Goal: Task Accomplishment & Management: Complete application form

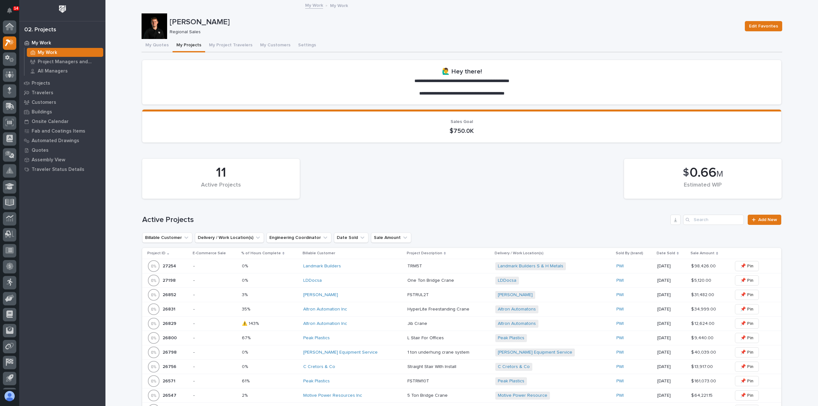
scroll to position [14, 0]
click at [159, 46] on button "My Quotes" at bounding box center [156, 45] width 31 height 13
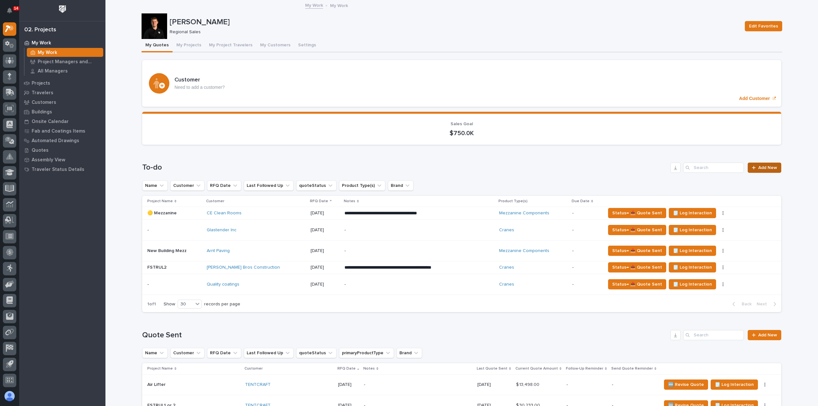
click at [761, 169] on span "Add New" at bounding box center [767, 167] width 19 height 4
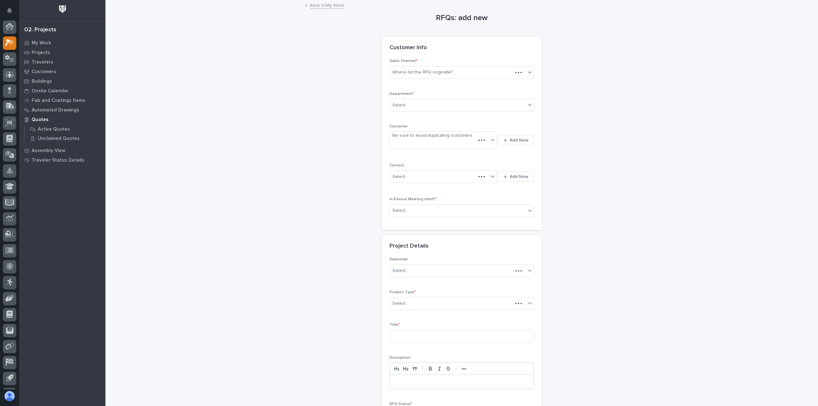
scroll to position [14, 0]
click at [426, 70] on div "Where did the RFQ originate?" at bounding box center [422, 72] width 60 height 7
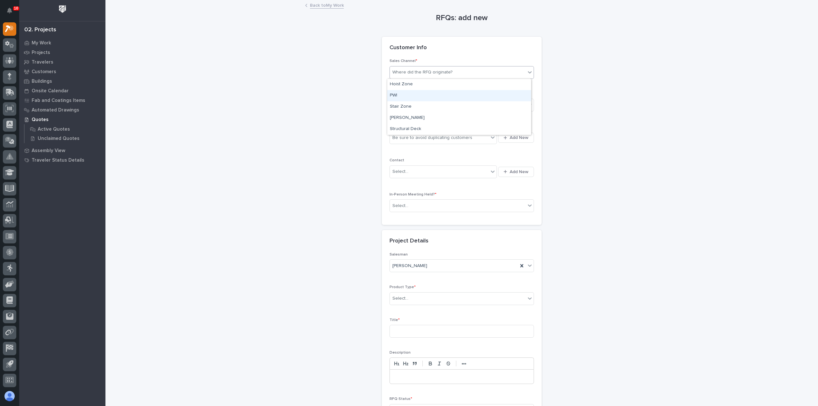
click at [430, 93] on div "PWI" at bounding box center [459, 95] width 144 height 11
click at [463, 107] on div "Select..." at bounding box center [458, 105] width 136 height 11
click at [447, 124] on div "Regional Sales" at bounding box center [459, 127] width 144 height 11
click at [440, 138] on div "Be sure to avoid duplicating customers" at bounding box center [432, 137] width 80 height 7
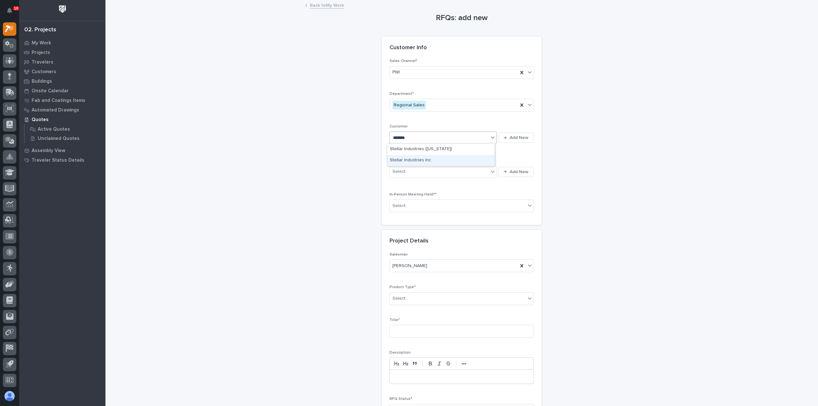
type input "*******"
click at [480, 134] on div "Be sure to avoid duplicating customers" at bounding box center [439, 138] width 99 height 11
type input "******"
click at [408, 170] on div "Stellar Industries Inc" at bounding box center [440, 171] width 107 height 11
click at [445, 173] on div "Select..." at bounding box center [439, 171] width 99 height 11
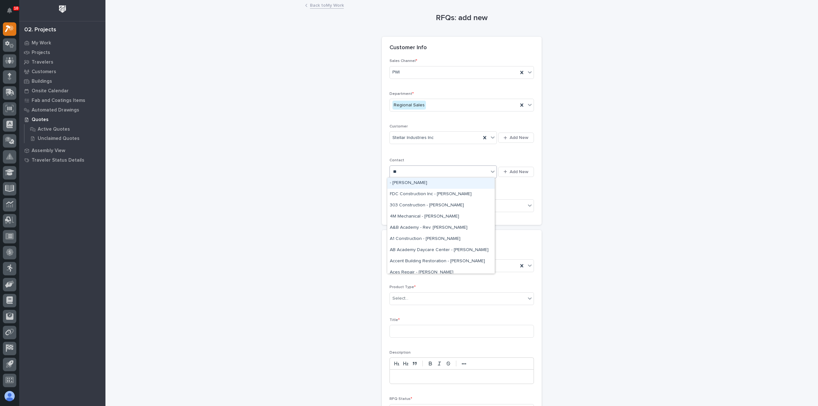
type input "***"
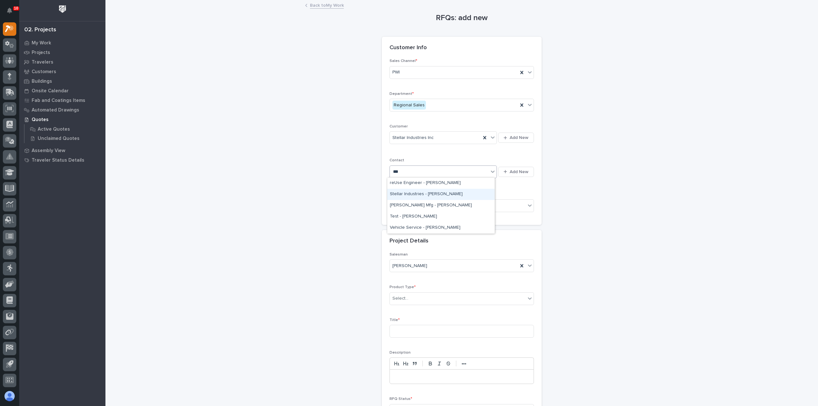
click at [451, 191] on div "Stellar Industries - [PERSON_NAME]" at bounding box center [440, 194] width 107 height 11
click at [442, 203] on div "Select..." at bounding box center [458, 206] width 136 height 11
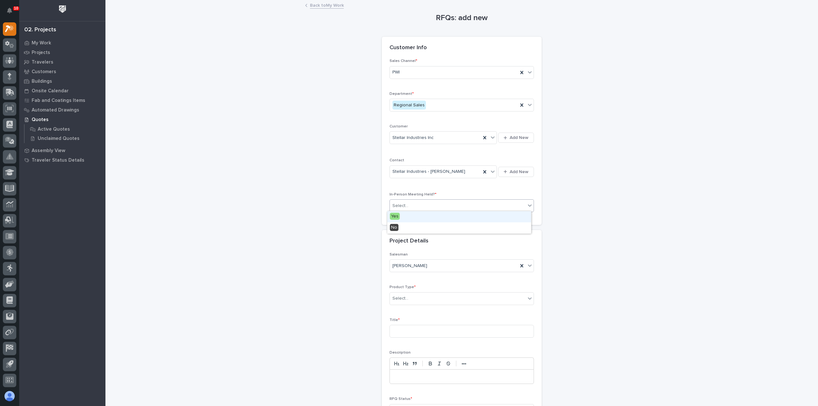
click at [434, 215] on div "Yes" at bounding box center [459, 216] width 144 height 11
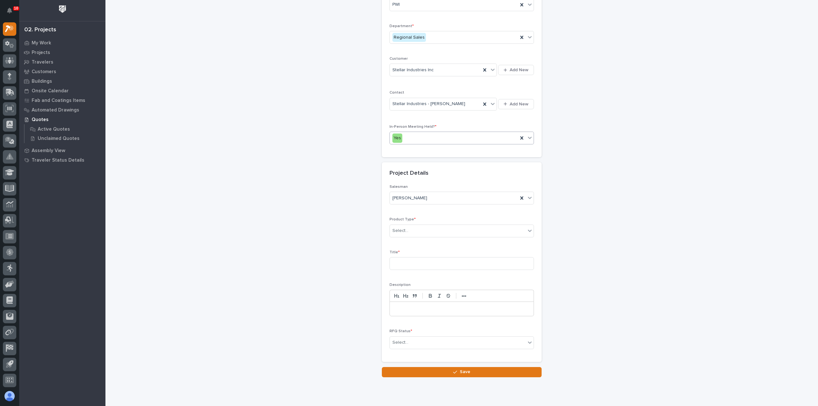
scroll to position [87, 0]
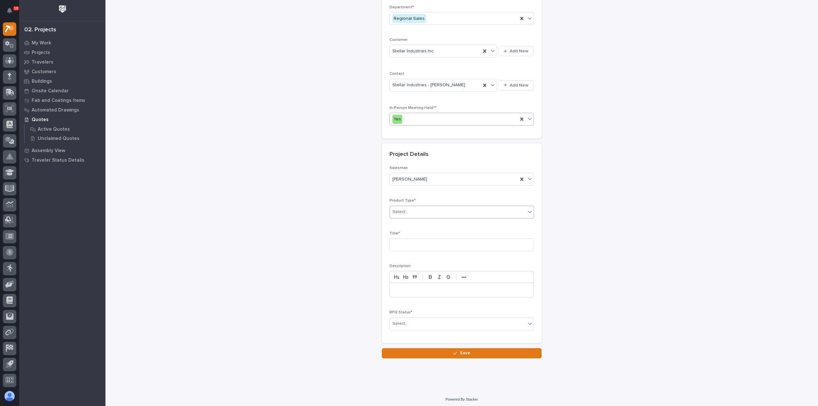
click at [428, 209] on div "Select..." at bounding box center [458, 212] width 136 height 11
click at [427, 232] on div "Cranes" at bounding box center [459, 233] width 144 height 11
click at [424, 240] on input at bounding box center [461, 244] width 144 height 13
type input "Ceiling Mounted Crane systems"
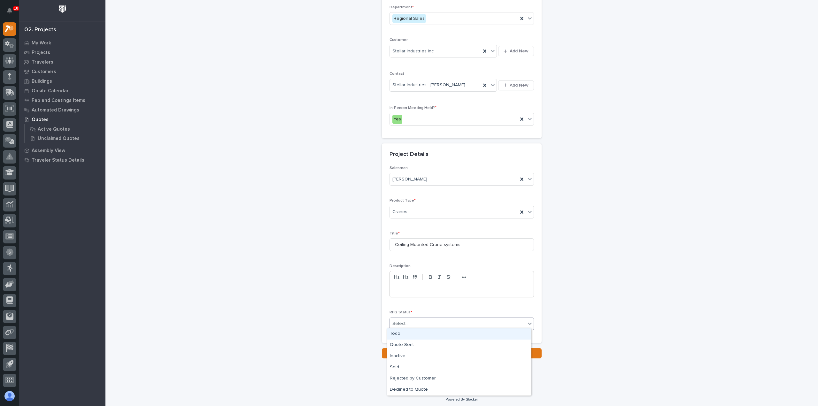
click at [422, 320] on div "Select..." at bounding box center [458, 323] width 136 height 11
click at [422, 333] on div "Todo" at bounding box center [459, 333] width 144 height 11
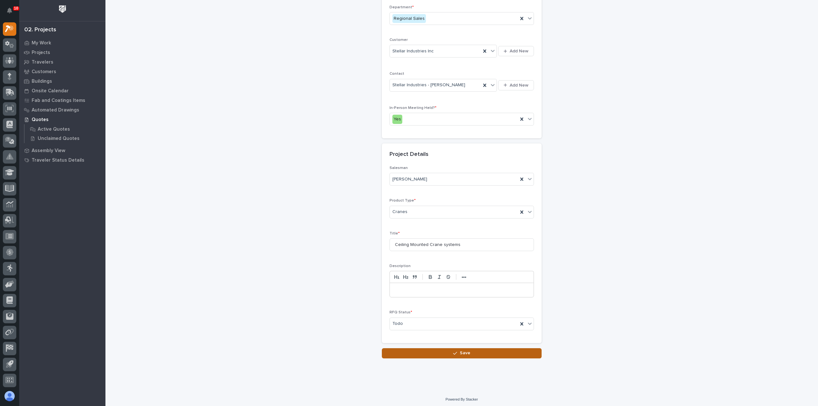
click at [435, 349] on button "Save" at bounding box center [462, 353] width 160 height 10
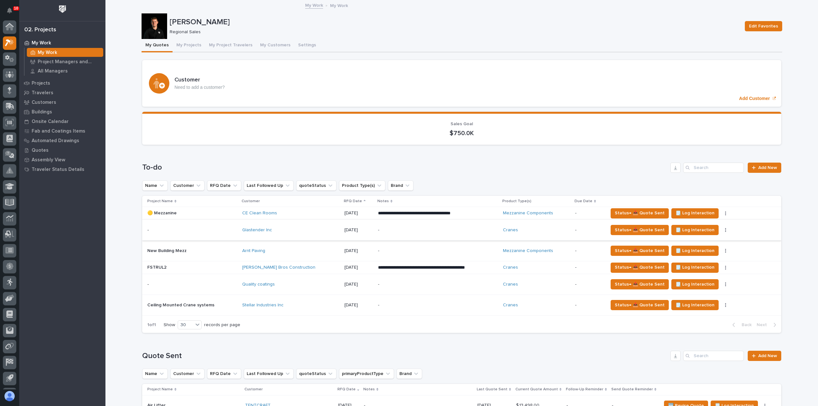
scroll to position [14, 0]
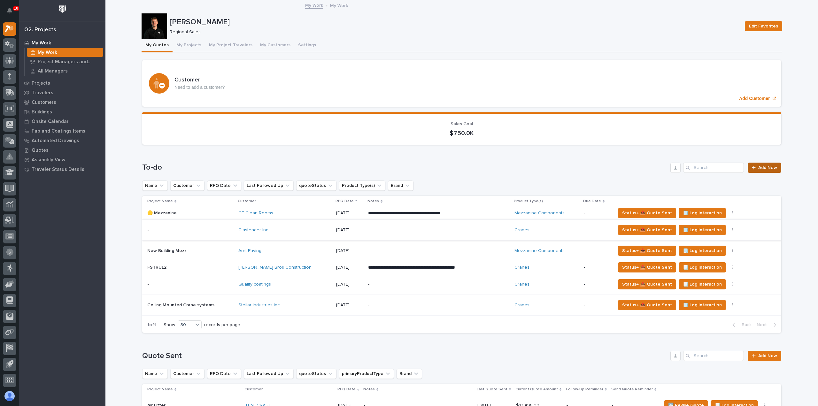
click at [758, 166] on span "Add New" at bounding box center [767, 167] width 19 height 4
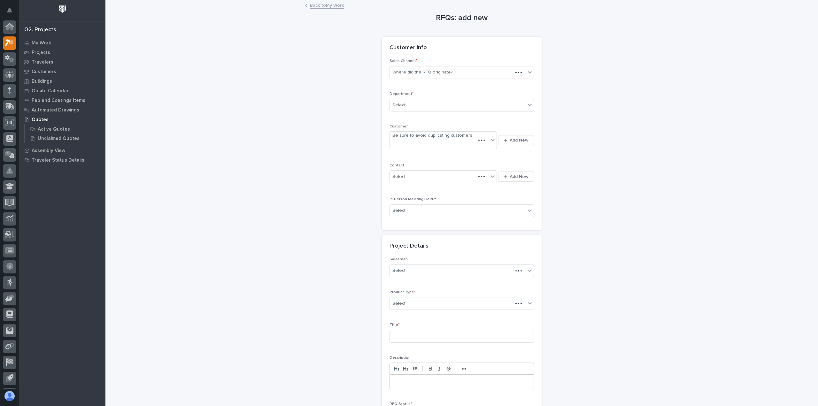
scroll to position [14, 0]
click at [481, 72] on div "Where did the RFQ originate?" at bounding box center [458, 72] width 136 height 11
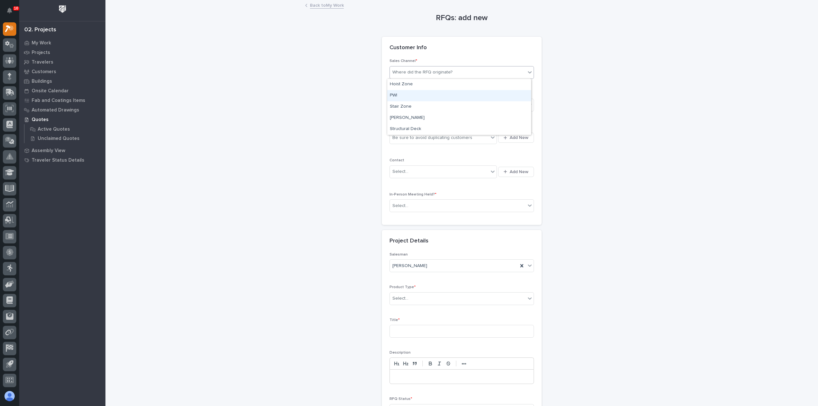
click at [455, 92] on div "PWI" at bounding box center [459, 95] width 144 height 11
click at [453, 104] on div "Select..." at bounding box center [458, 105] width 136 height 11
click at [447, 129] on div "Regional Sales" at bounding box center [459, 127] width 144 height 11
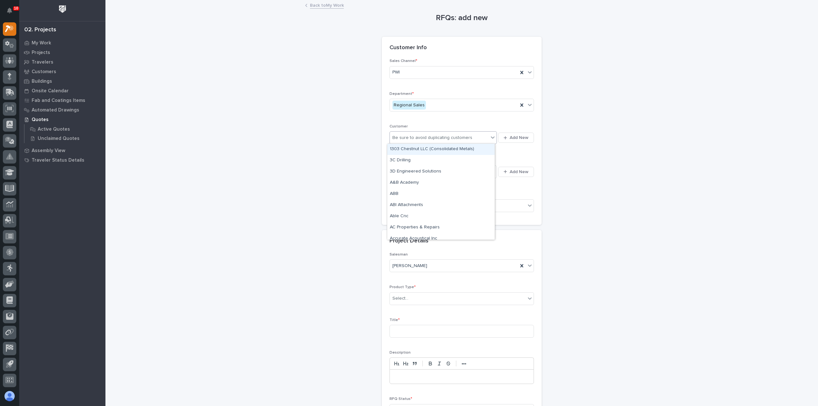
click at [445, 136] on div "Be sure to avoid duplicating customers" at bounding box center [432, 137] width 80 height 7
type input "****"
click at [440, 196] on div "Optimus Industries" at bounding box center [440, 193] width 107 height 11
click at [469, 174] on div "Select..." at bounding box center [439, 171] width 99 height 11
type input "*"
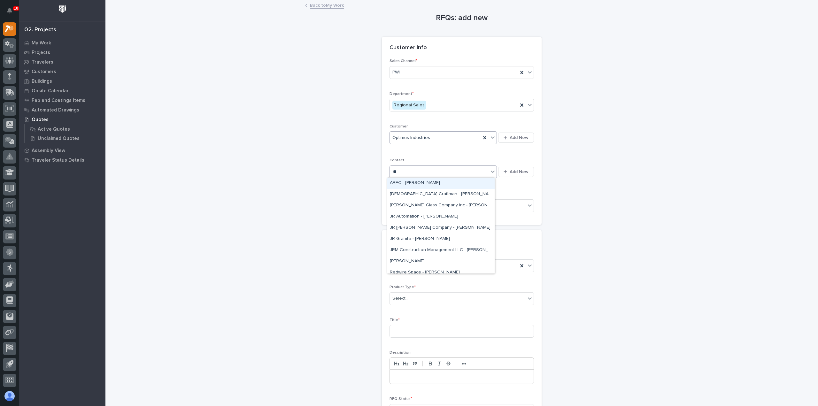
type input "**"
click at [447, 219] on div "[PERSON_NAME]" at bounding box center [440, 216] width 107 height 11
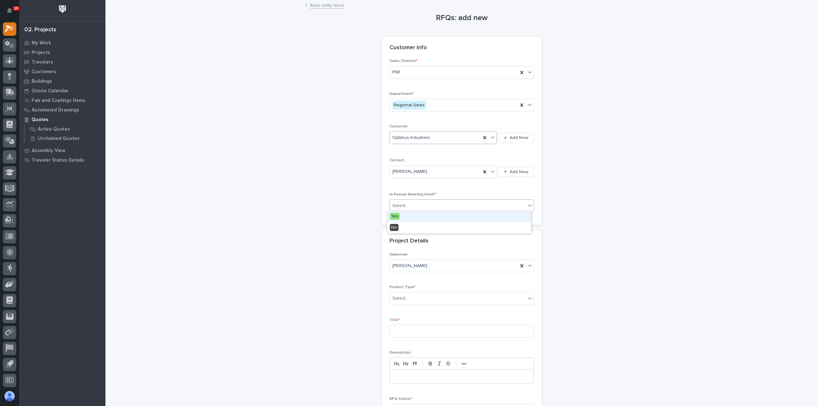
click at [455, 203] on div "Select..." at bounding box center [458, 206] width 136 height 11
click at [451, 218] on div "Yes" at bounding box center [459, 216] width 144 height 11
drag, startPoint x: 477, startPoint y: 295, endPoint x: 478, endPoint y: 301, distance: 5.9
click at [476, 295] on div "Select..." at bounding box center [458, 298] width 136 height 11
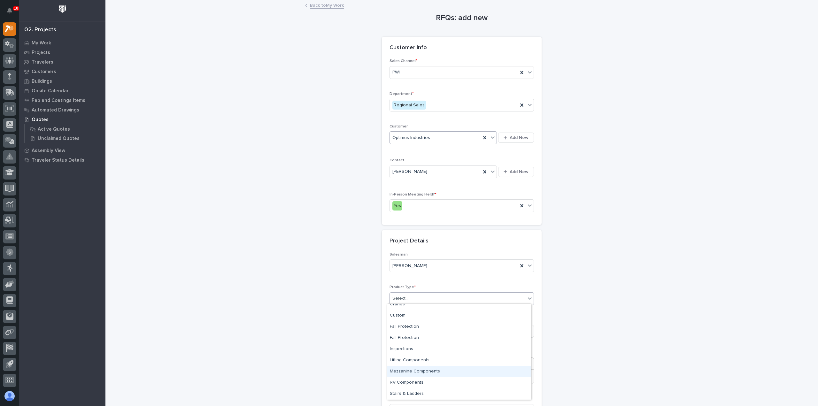
click at [466, 375] on div "Mezzanine Components" at bounding box center [459, 371] width 144 height 11
click at [416, 326] on input at bounding box center [461, 331] width 144 height 13
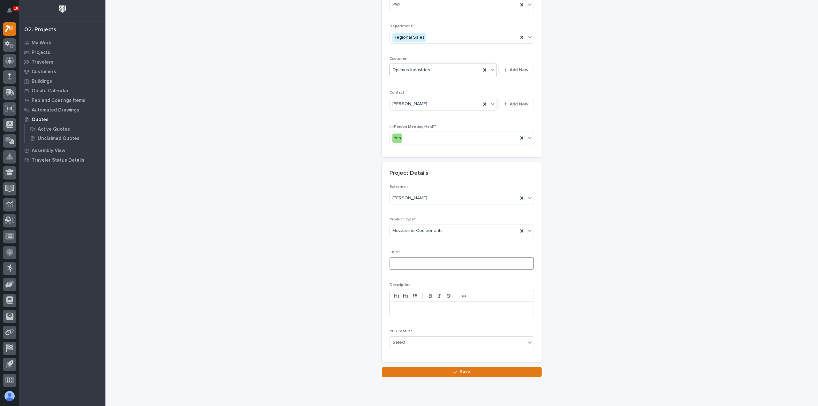
scroll to position [87, 0]
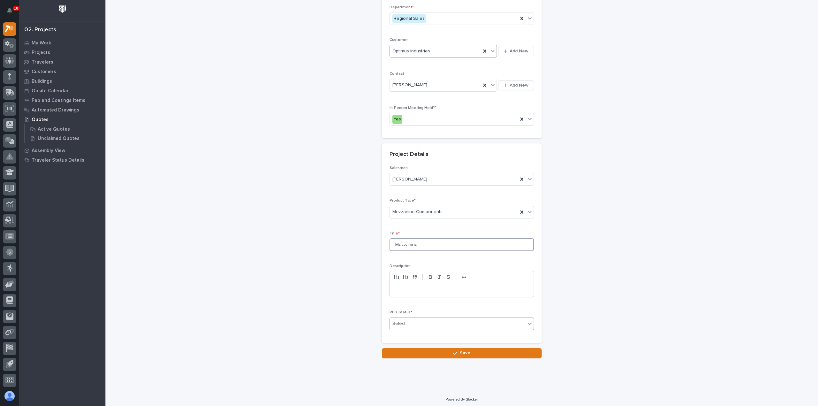
type input "Mezzanine"
click at [422, 320] on div "Select..." at bounding box center [458, 323] width 136 height 11
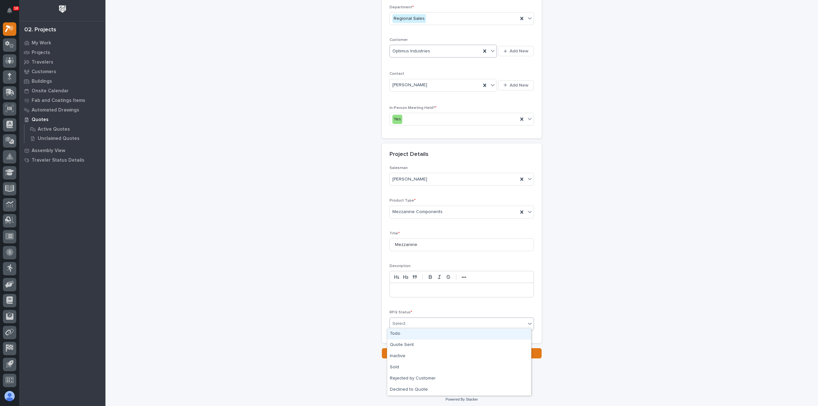
click at [424, 332] on div "Todo" at bounding box center [459, 333] width 144 height 11
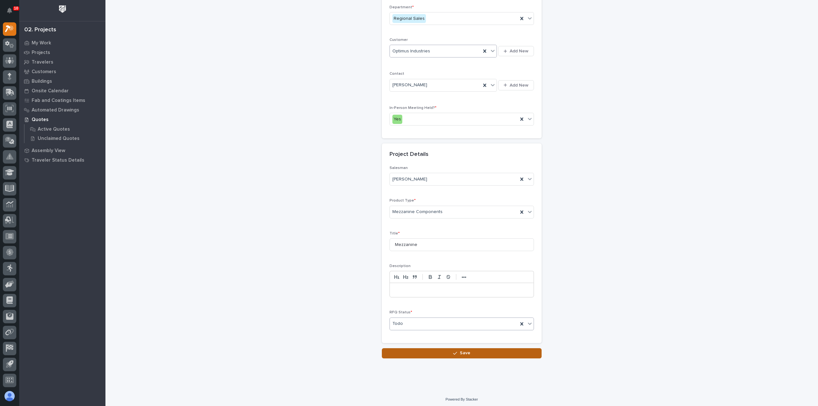
click at [424, 350] on button "Save" at bounding box center [462, 353] width 160 height 10
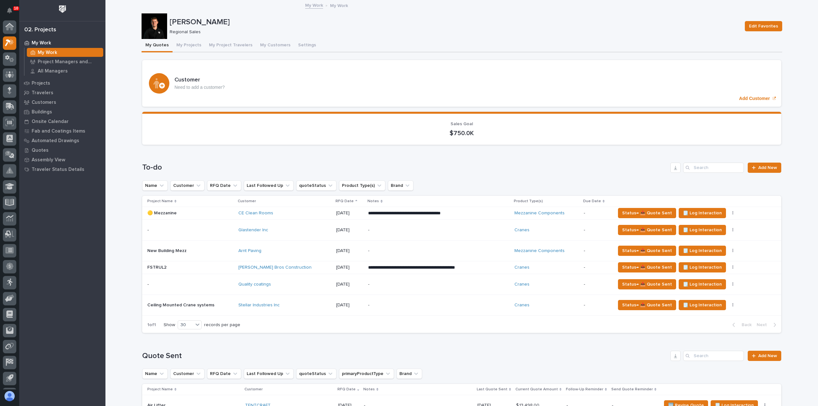
scroll to position [14, 0]
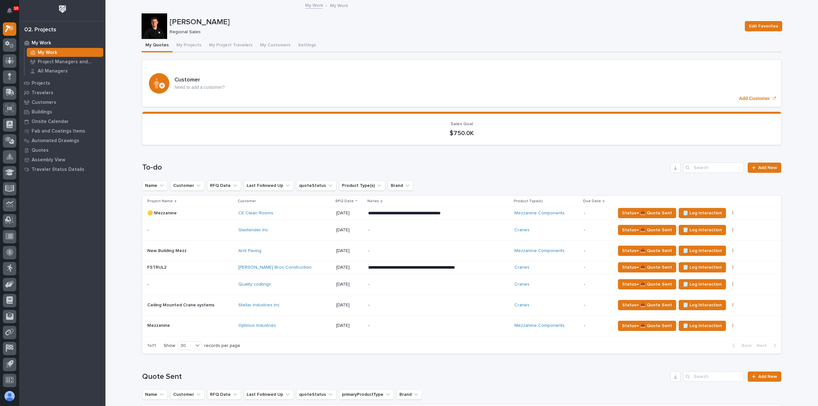
click at [297, 325] on div "Optimus Industries" at bounding box center [284, 325] width 93 height 5
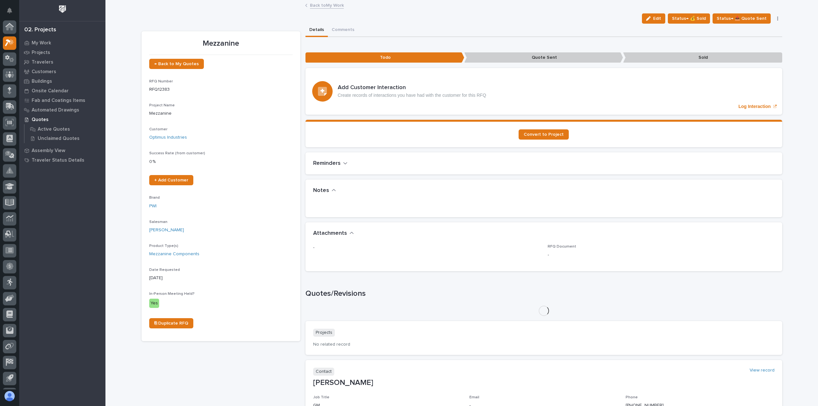
scroll to position [14, 0]
click at [343, 32] on button "Comments" at bounding box center [343, 30] width 30 height 13
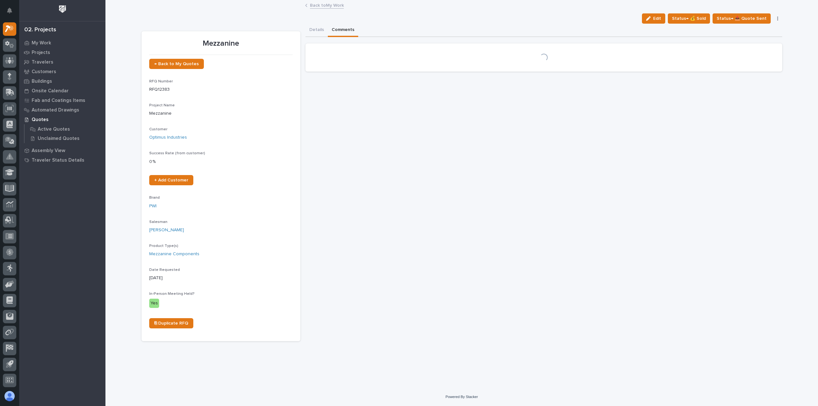
click at [335, 6] on link "Back to My Work" at bounding box center [327, 4] width 34 height 7
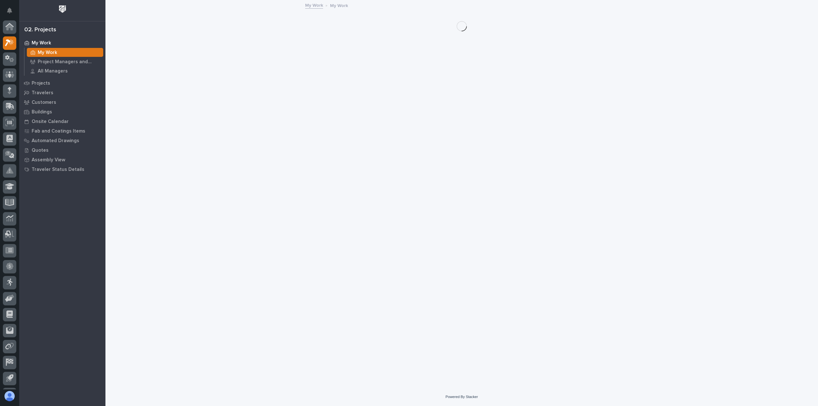
scroll to position [14, 0]
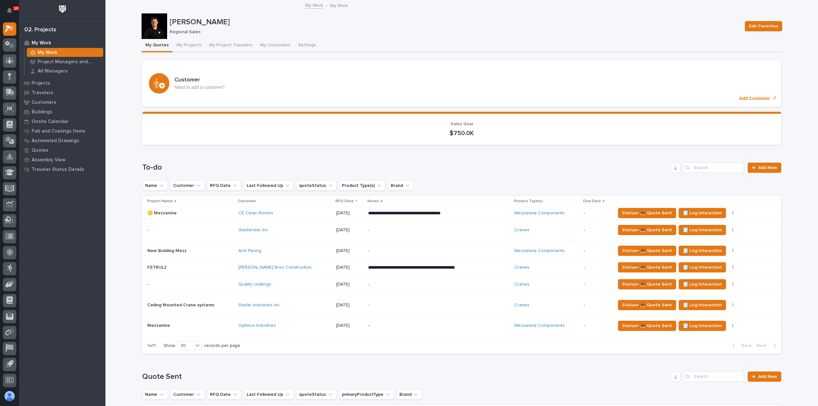
click at [376, 328] on div "-" at bounding box center [424, 325] width 112 height 14
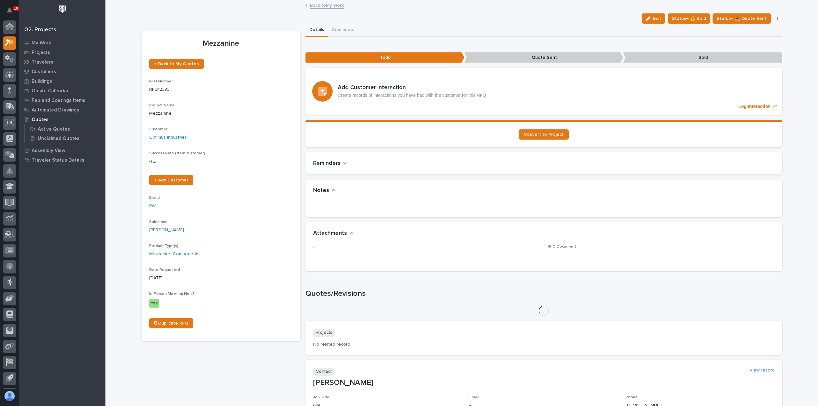
scroll to position [14, 0]
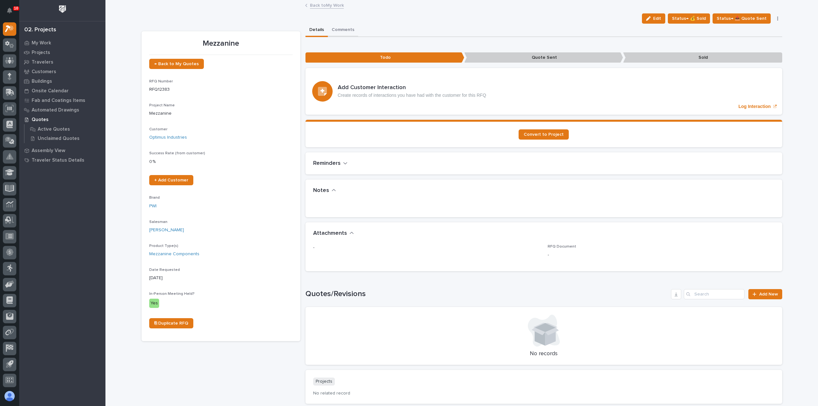
click at [333, 31] on button "Comments" at bounding box center [343, 30] width 30 height 13
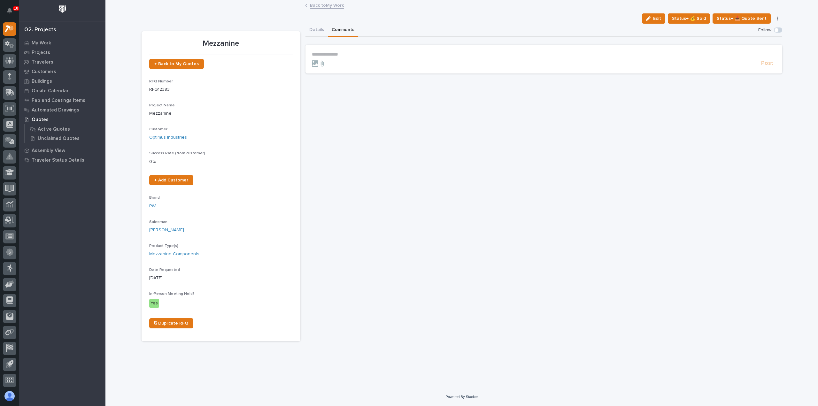
click at [333, 52] on p "**********" at bounding box center [544, 54] width 464 height 5
click at [327, 66] on button "[PERSON_NAME]" at bounding box center [332, 64] width 38 height 6
click at [353, 56] on p "﻿ * ********* ﻿ ﻿" at bounding box center [544, 55] width 464 height 6
click at [765, 66] on span "Post" at bounding box center [767, 66] width 12 height 7
click at [324, 5] on link "Back to My Work" at bounding box center [327, 4] width 34 height 7
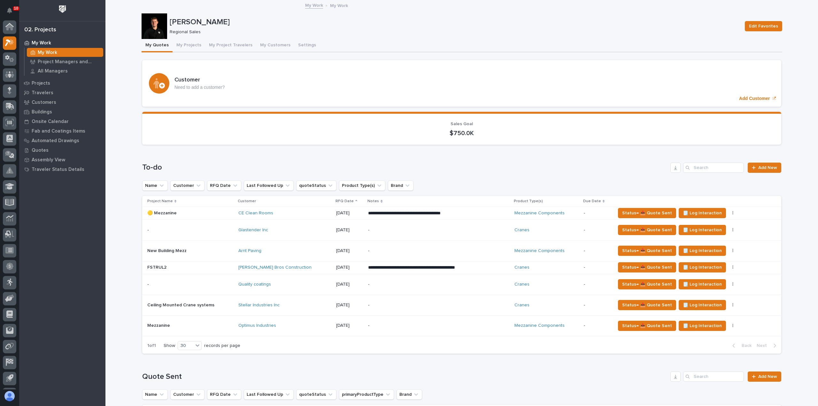
scroll to position [14, 0]
click at [465, 325] on div "-" at bounding box center [438, 325] width 141 height 19
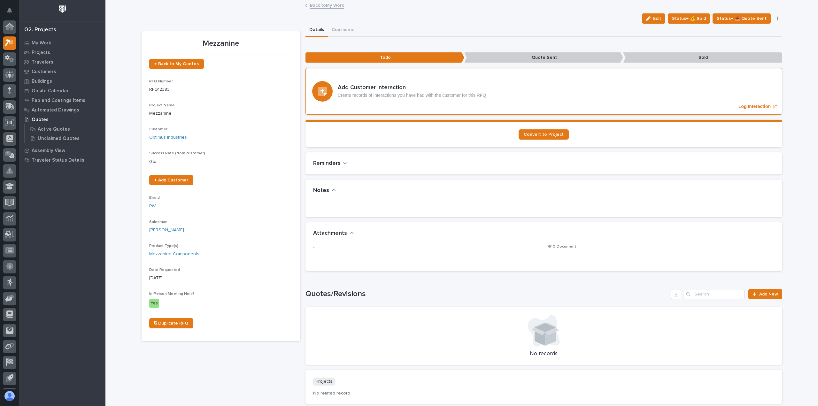
scroll to position [14, 0]
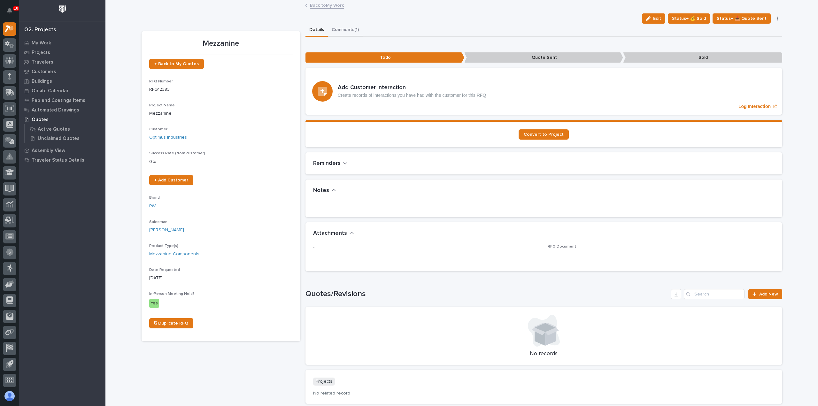
click at [353, 32] on button "Comments (1)" at bounding box center [345, 30] width 35 height 13
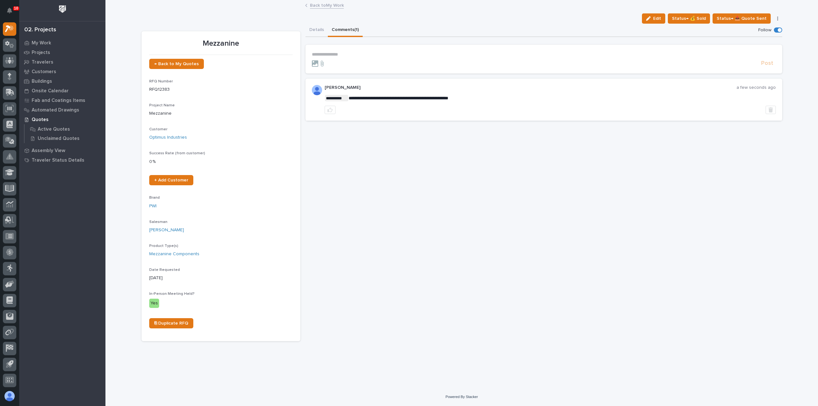
click at [340, 4] on link "Back to My Work" at bounding box center [327, 4] width 34 height 7
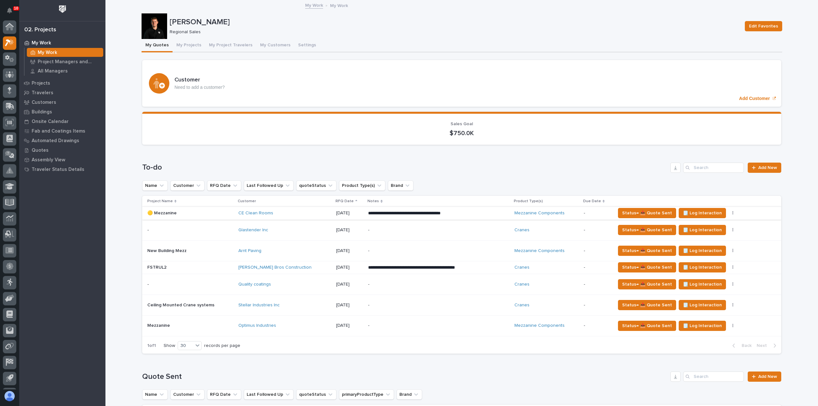
scroll to position [14, 0]
click at [389, 248] on p "-" at bounding box center [424, 250] width 112 height 5
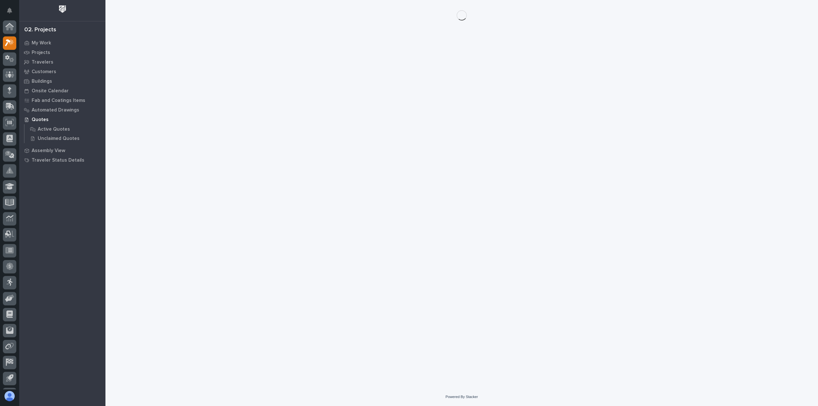
scroll to position [14, 0]
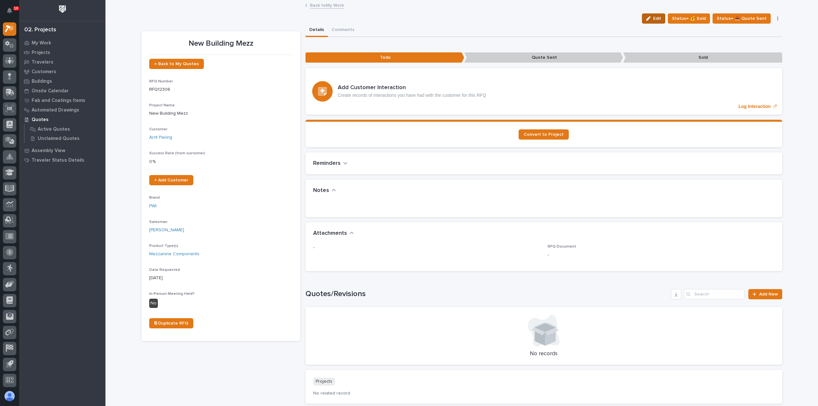
click at [661, 21] on span "Edit" at bounding box center [657, 19] width 8 height 6
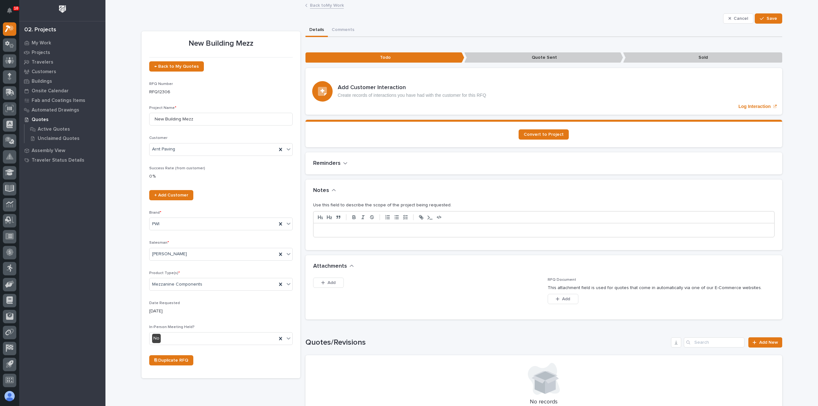
click at [352, 232] on p at bounding box center [543, 230] width 451 height 6
click at [767, 22] on button "Save" at bounding box center [767, 18] width 27 height 10
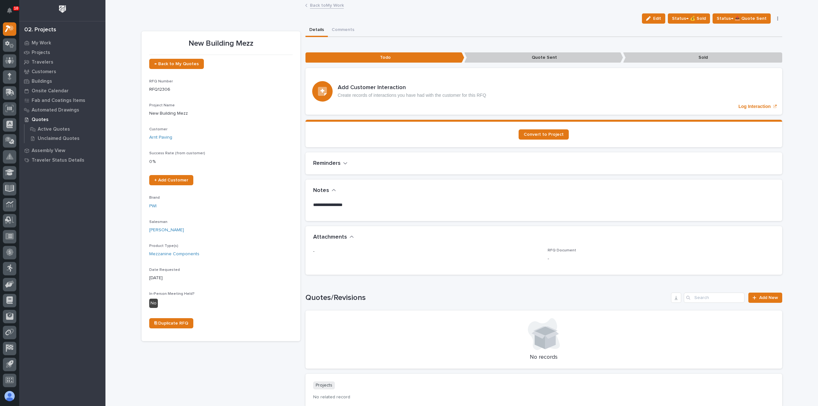
click at [326, 5] on link "Back to My Work" at bounding box center [327, 4] width 34 height 7
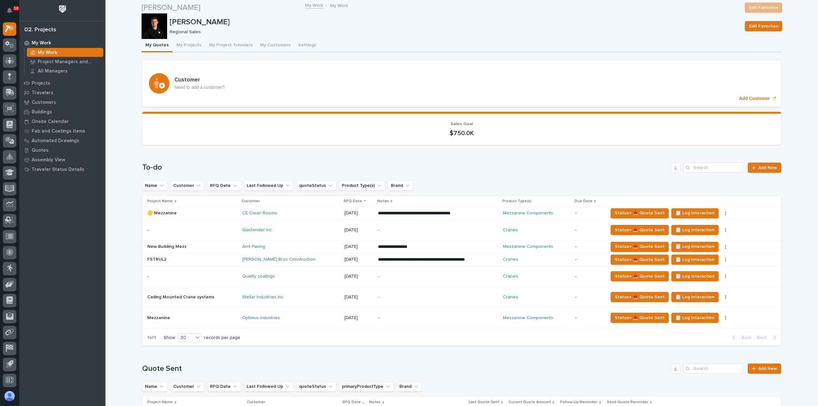
scroll to position [96, 0]
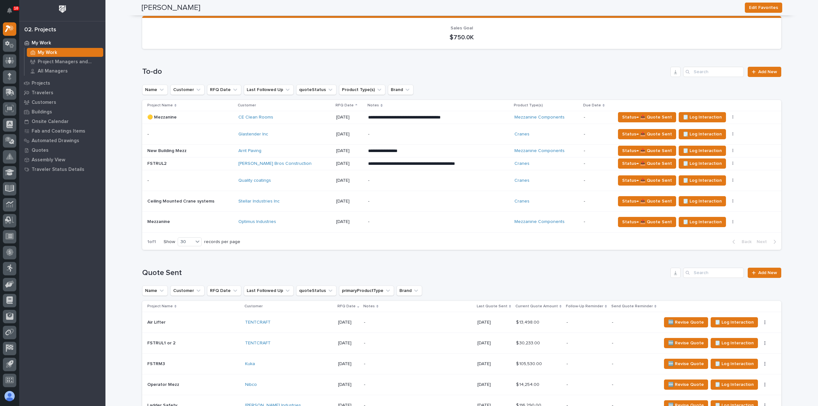
click at [419, 222] on p "-" at bounding box center [424, 221] width 112 height 5
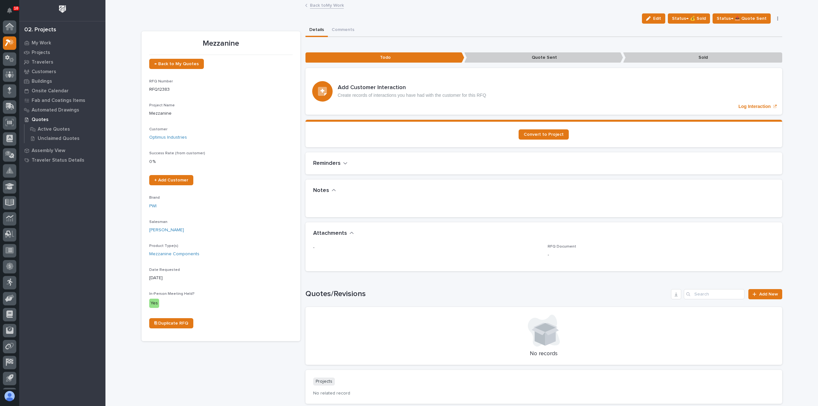
scroll to position [14, 0]
click at [653, 15] on button "Edit" at bounding box center [653, 18] width 23 height 10
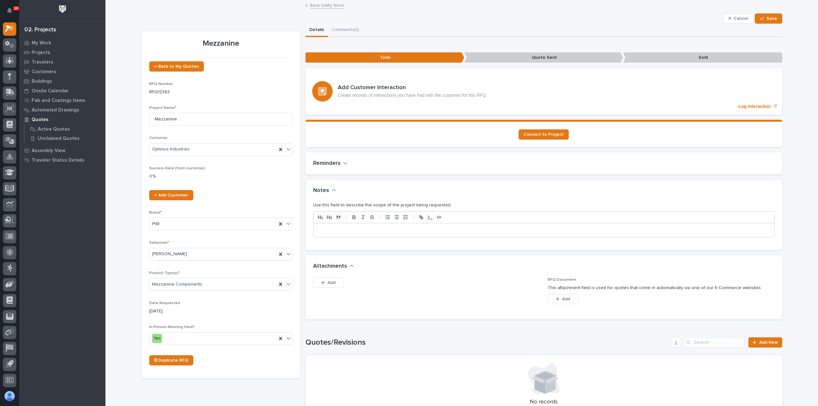
click at [367, 232] on p at bounding box center [543, 230] width 451 height 6
click at [768, 21] on span "Save" at bounding box center [771, 19] width 11 height 6
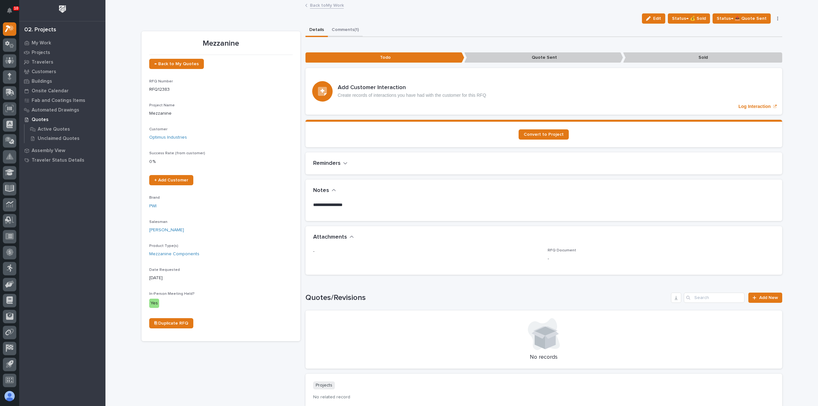
click at [341, 28] on button "Comments (1)" at bounding box center [345, 30] width 35 height 13
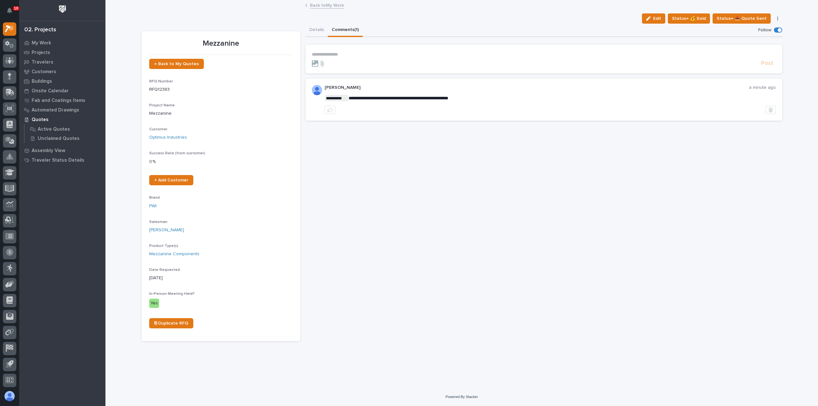
click at [336, 7] on link "Back to My Work" at bounding box center [327, 4] width 34 height 7
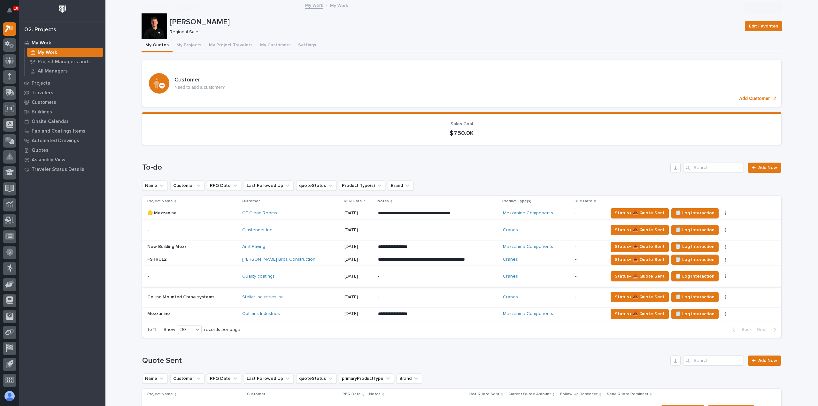
scroll to position [64, 0]
